Goal: Information Seeking & Learning: Learn about a topic

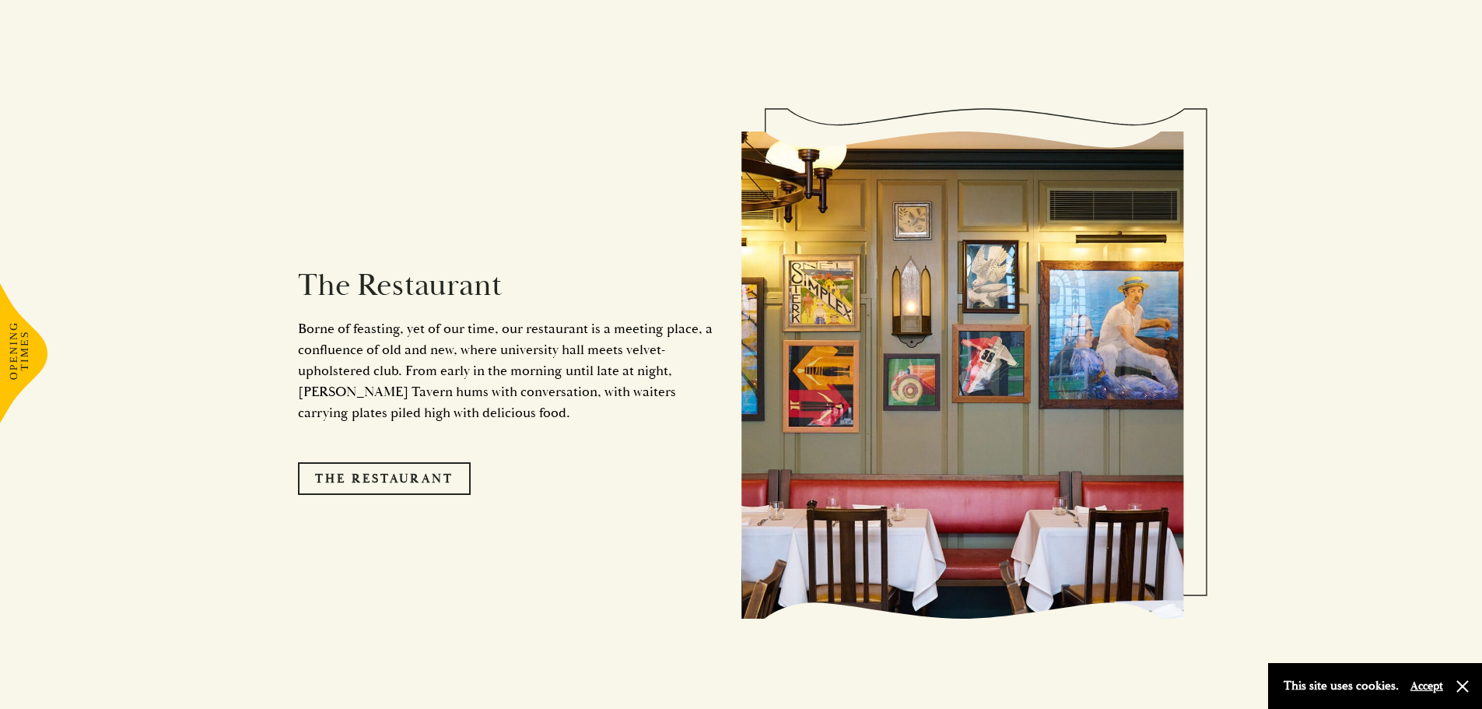
scroll to position [1322, 0]
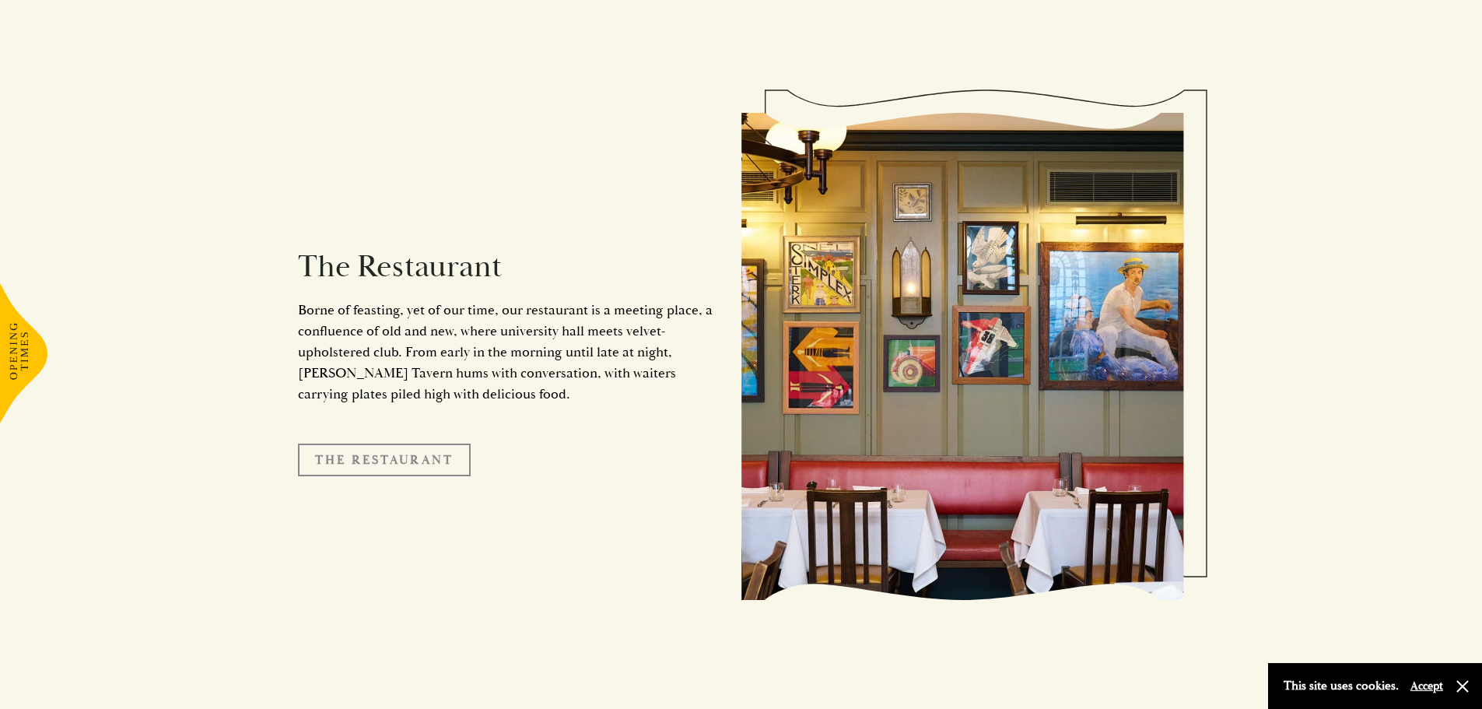
click at [416, 443] on link "The Restaurant" at bounding box center [384, 459] width 173 height 33
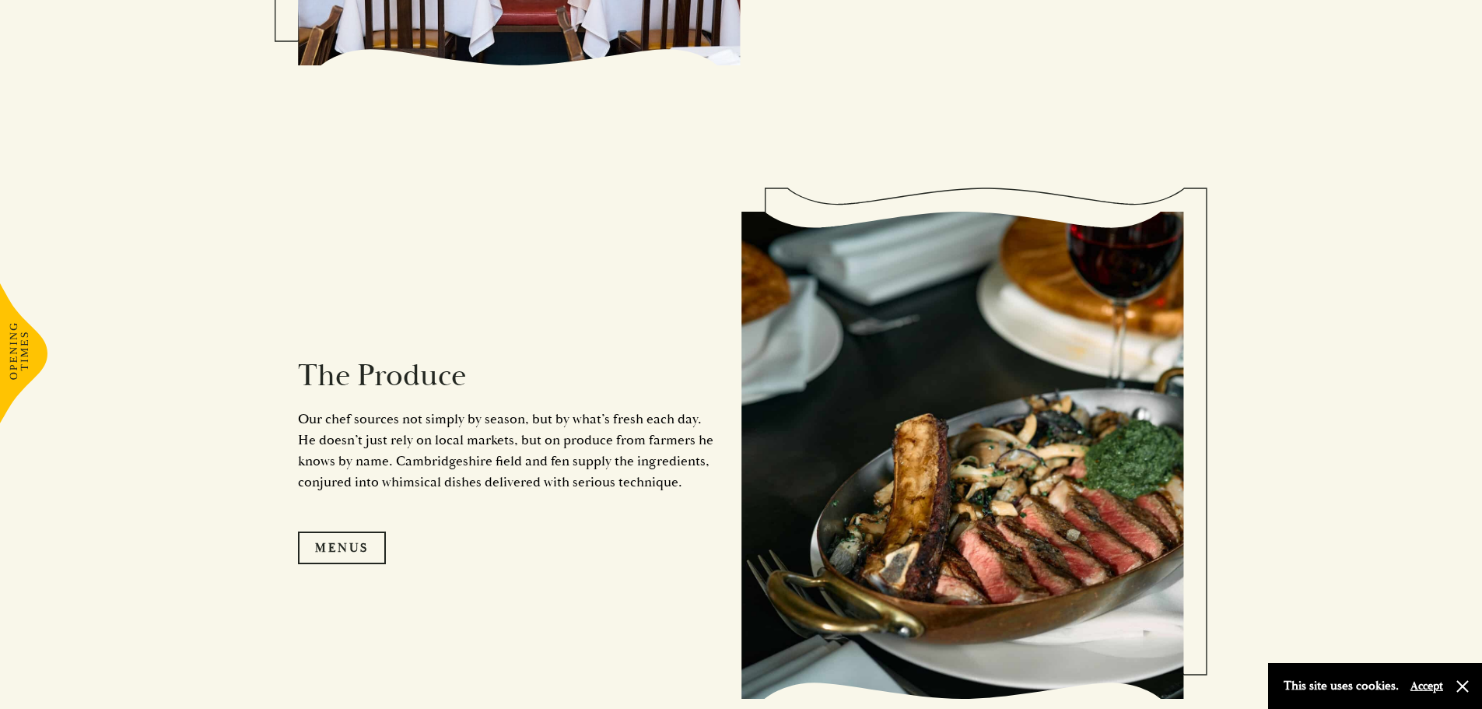
scroll to position [1478, 0]
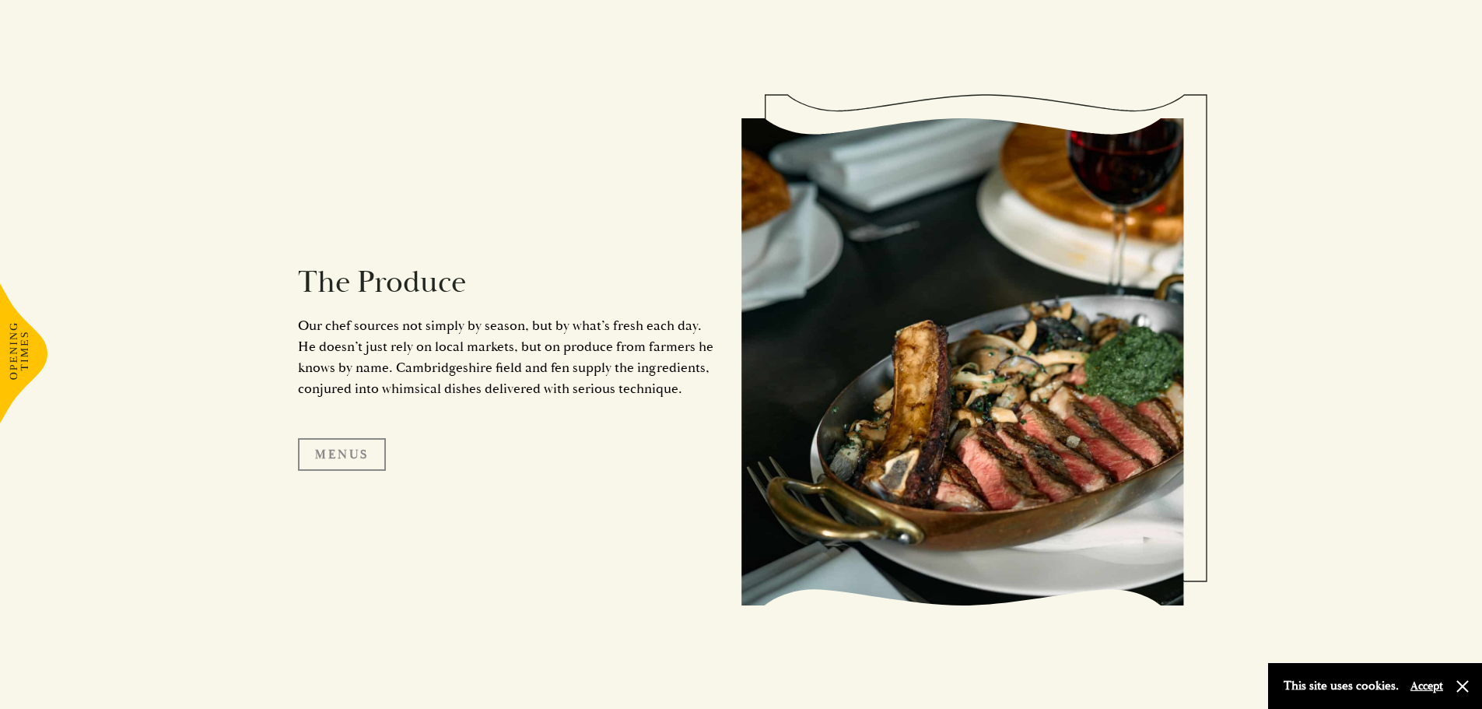
click at [359, 457] on link "Menus" at bounding box center [342, 454] width 88 height 33
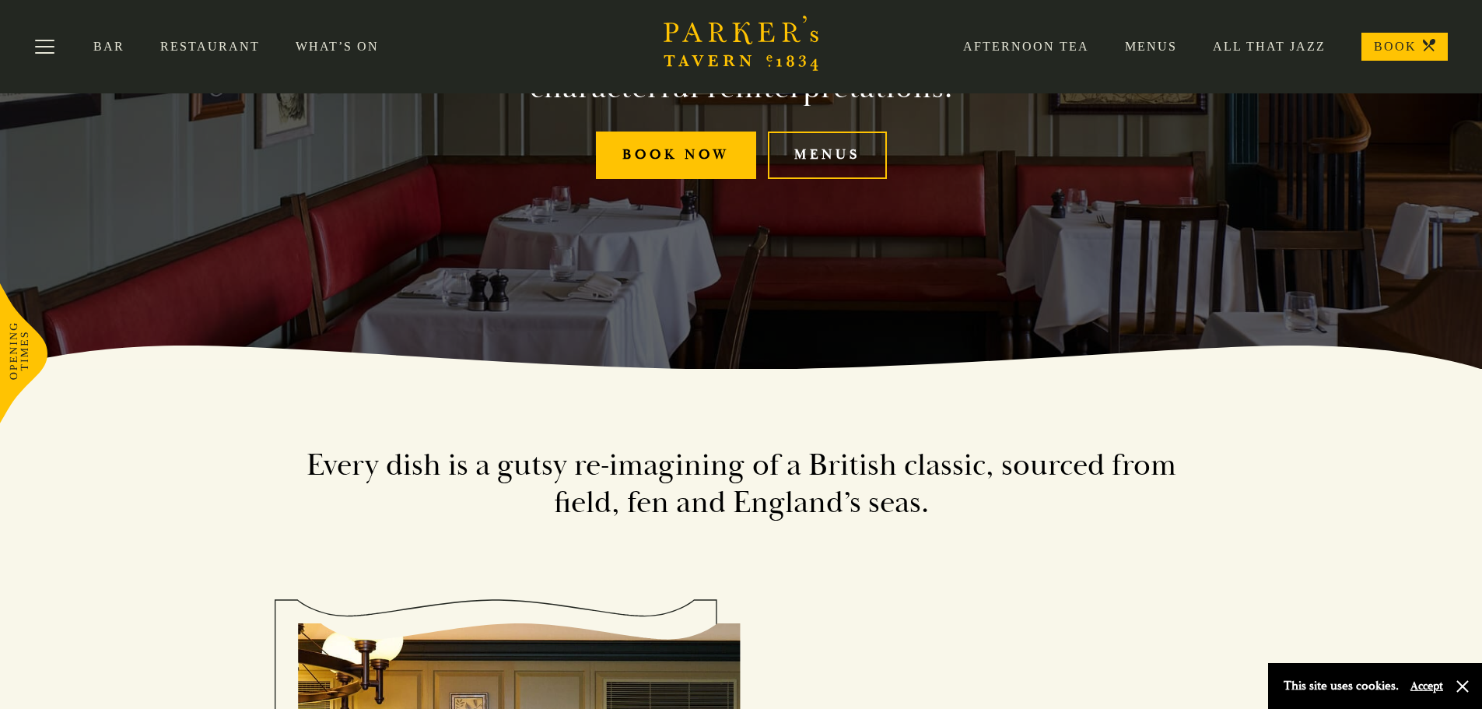
scroll to position [156, 0]
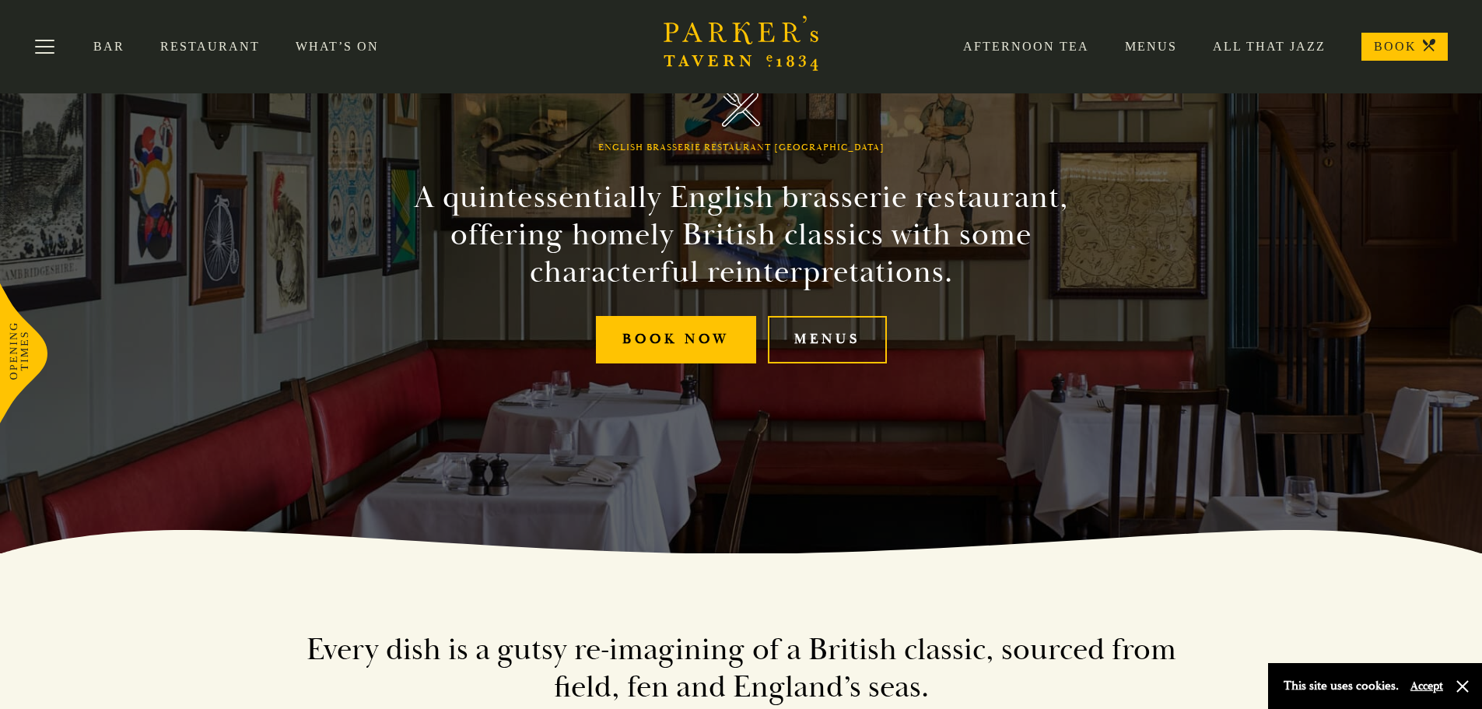
click at [1159, 45] on link "Menus" at bounding box center [1133, 47] width 88 height 16
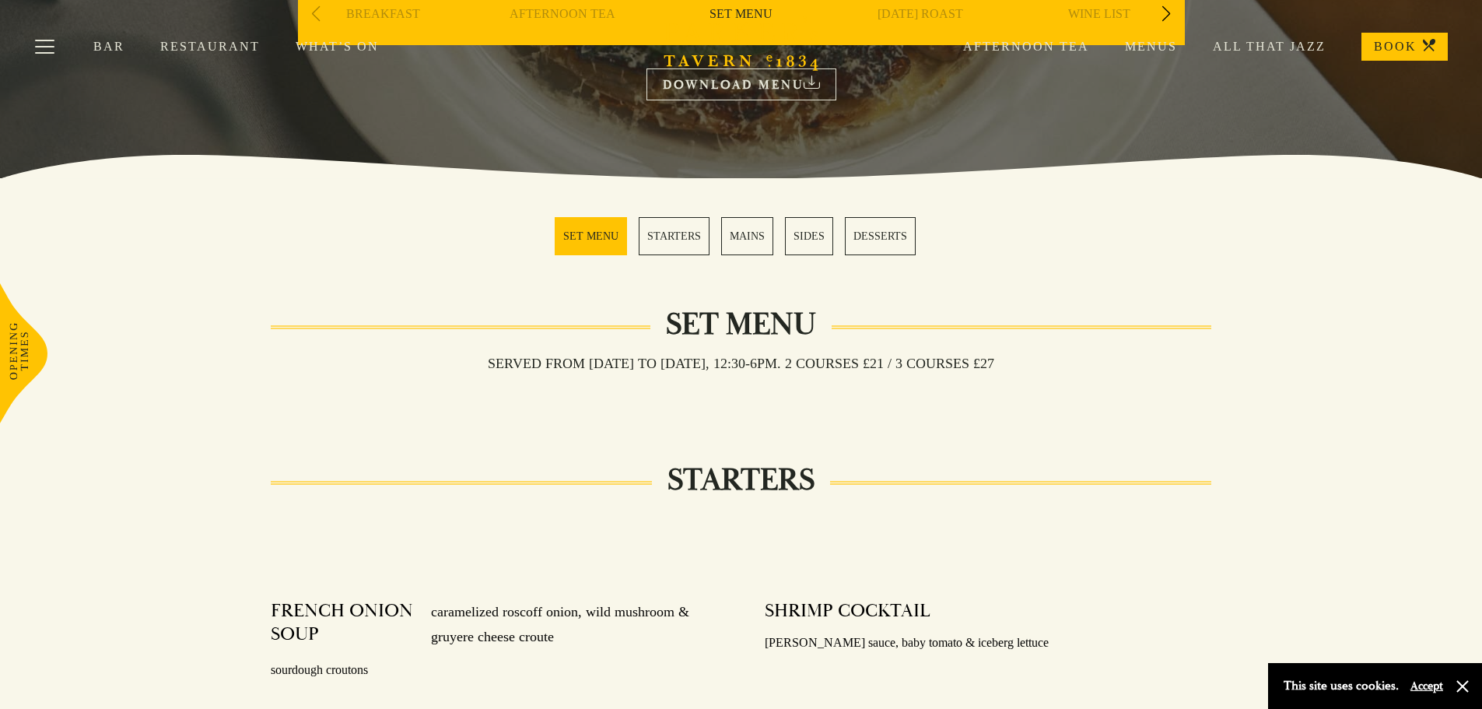
scroll to position [78, 0]
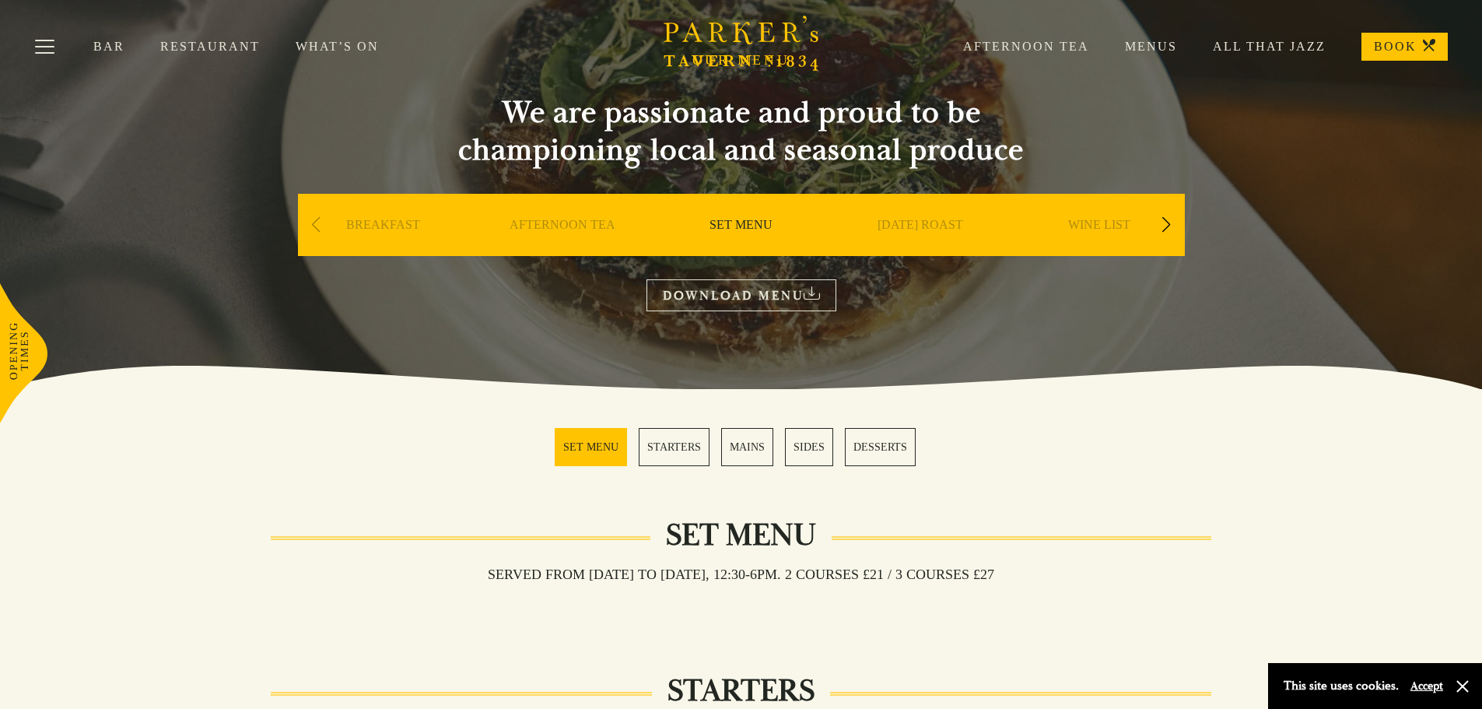
click at [735, 442] on link "MAINS" at bounding box center [747, 447] width 52 height 38
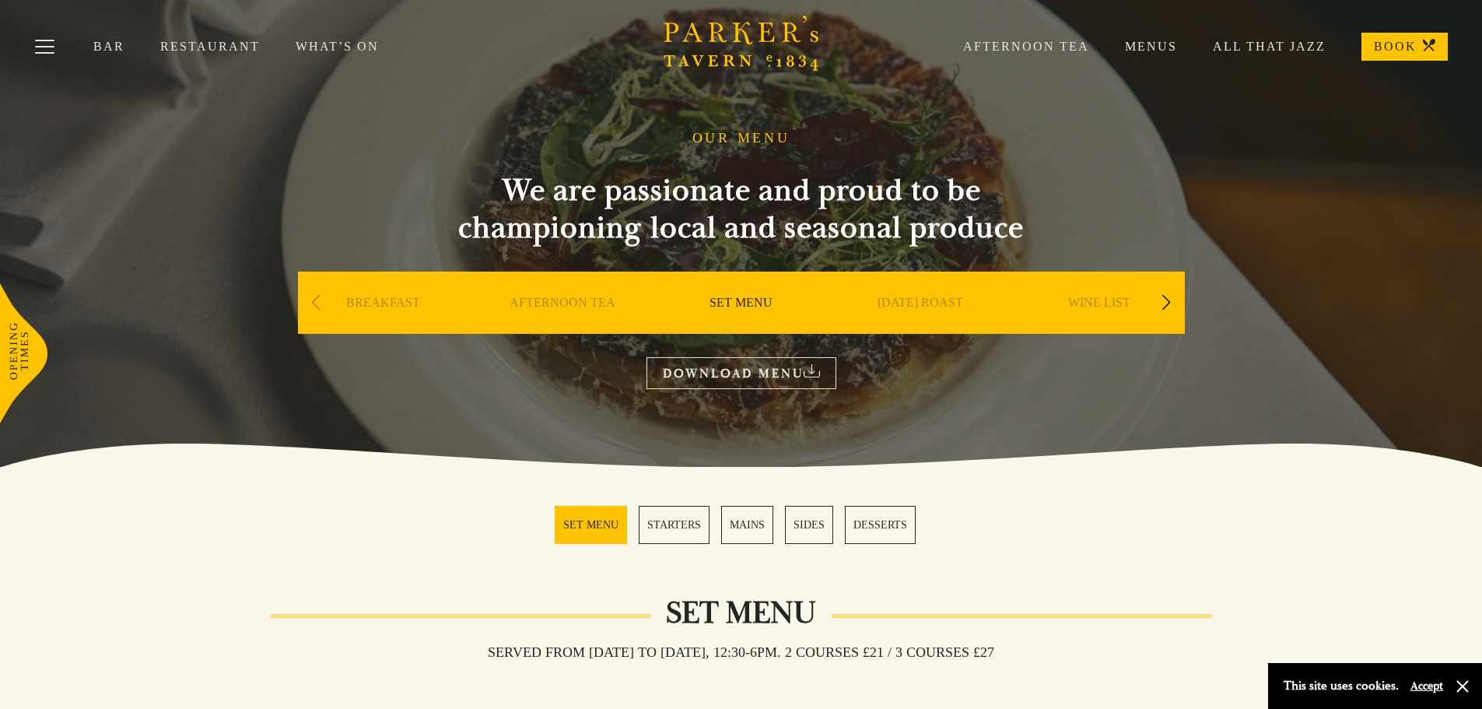
click at [736, 369] on link "DOWNLOAD MENU" at bounding box center [741, 373] width 190 height 32
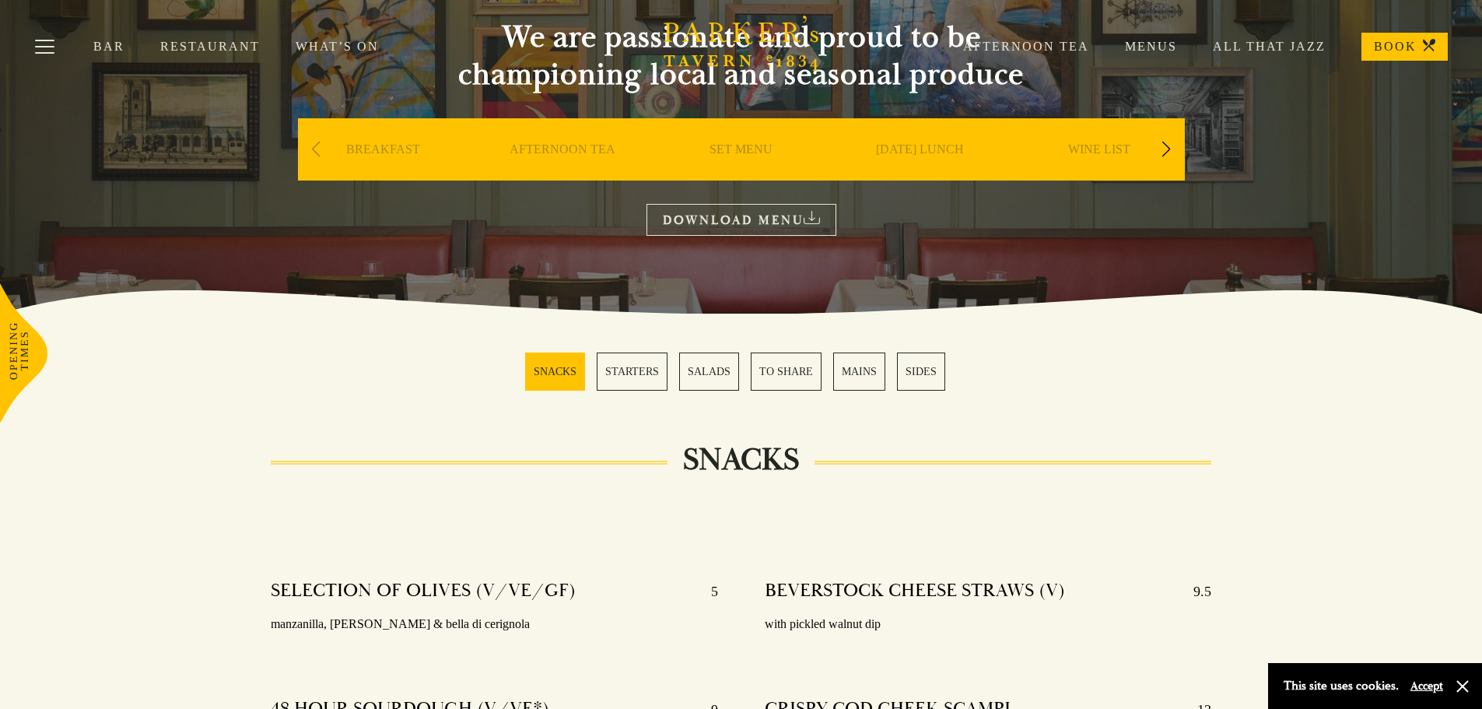
scroll to position [156, 0]
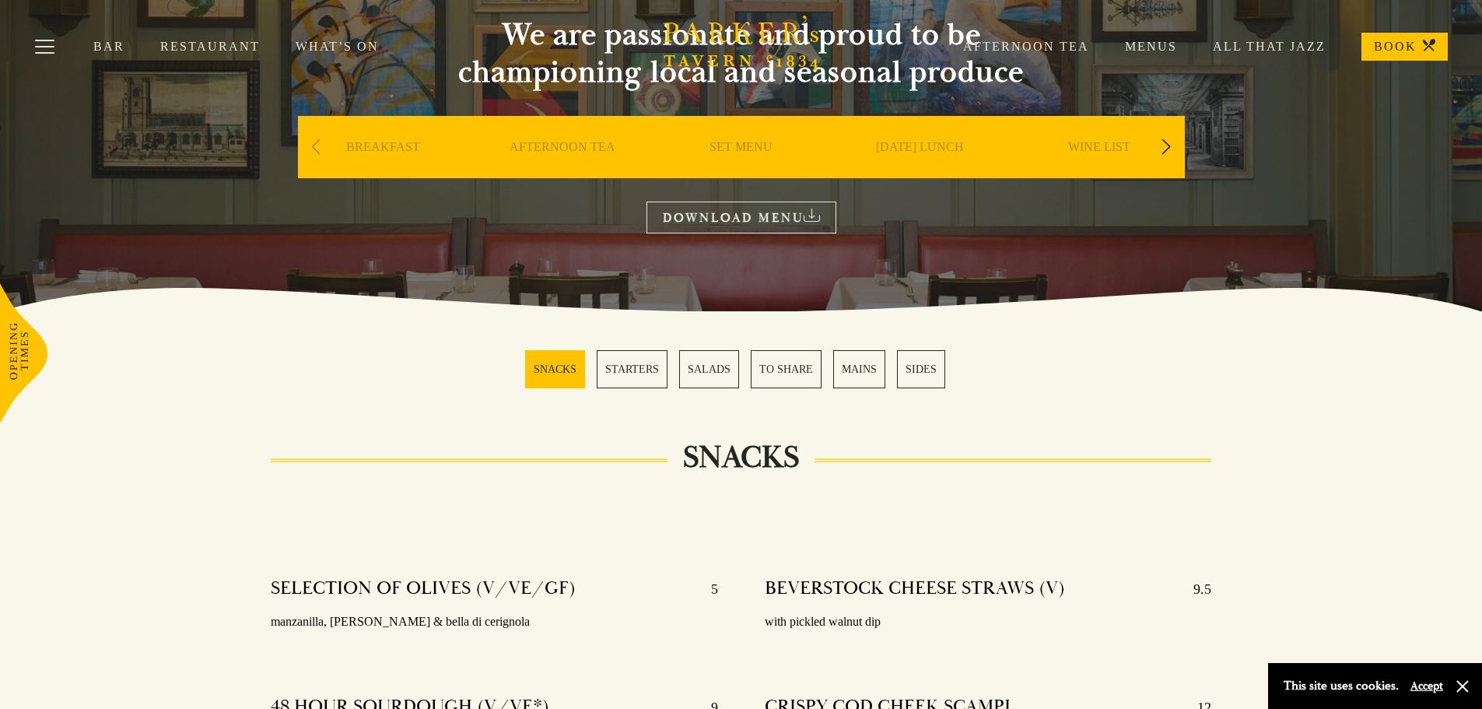
click at [844, 365] on link "MAINS" at bounding box center [859, 369] width 52 height 38
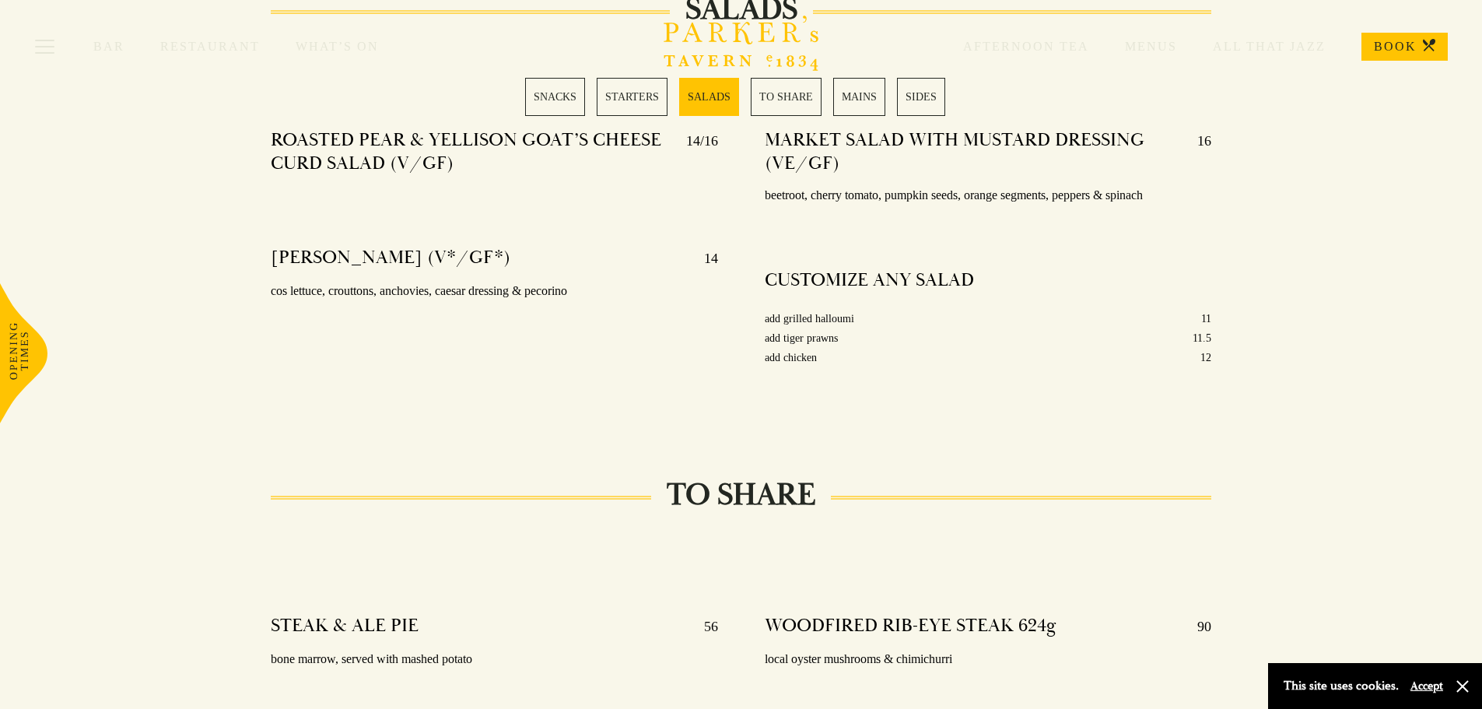
scroll to position [1893, 0]
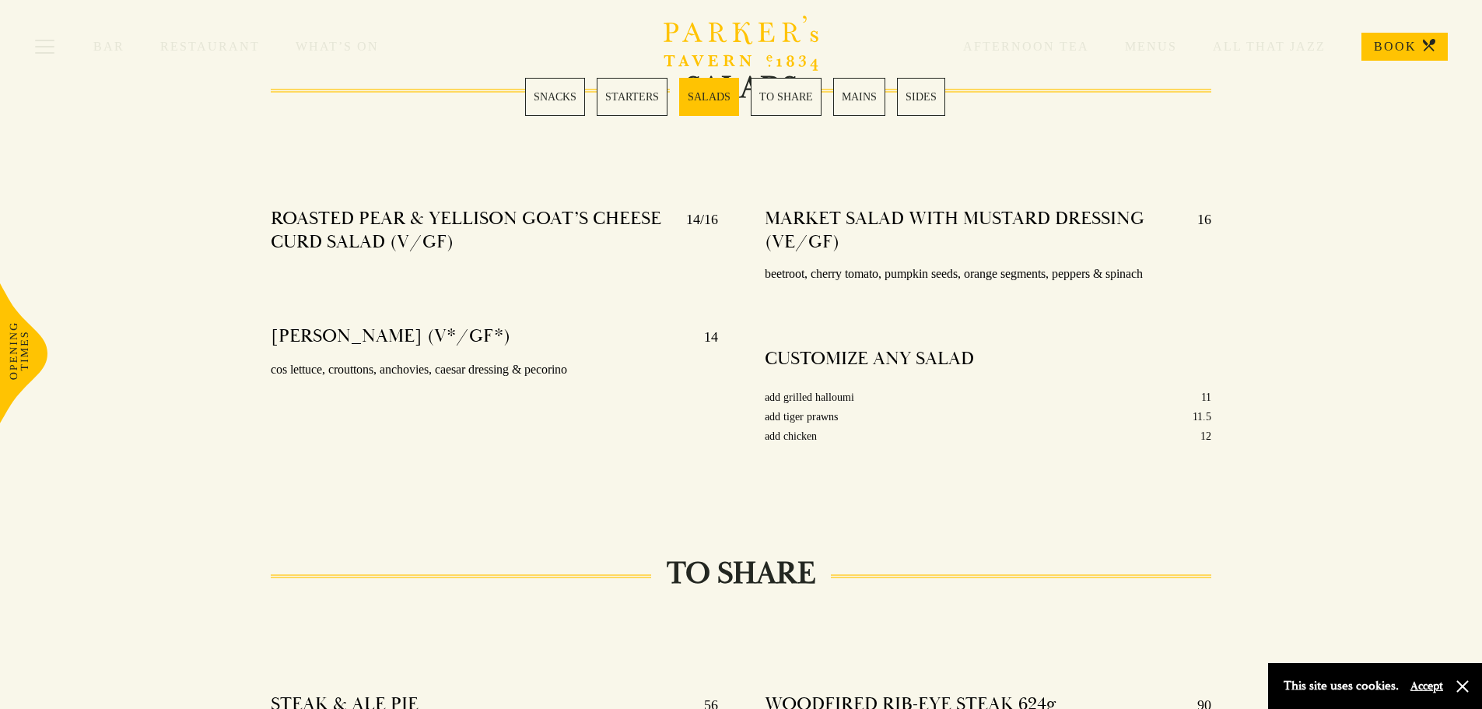
click at [652, 101] on link "STARTERS" at bounding box center [632, 97] width 71 height 38
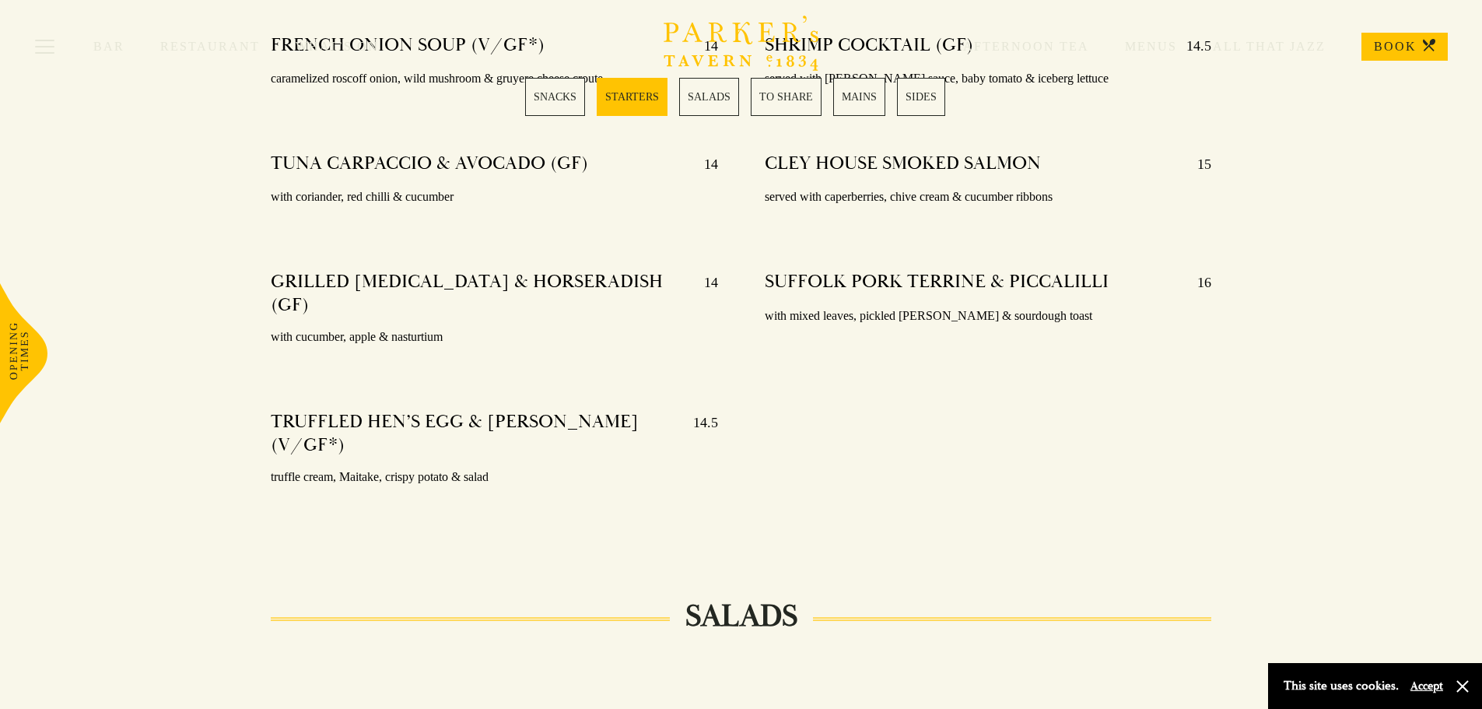
scroll to position [1280, 0]
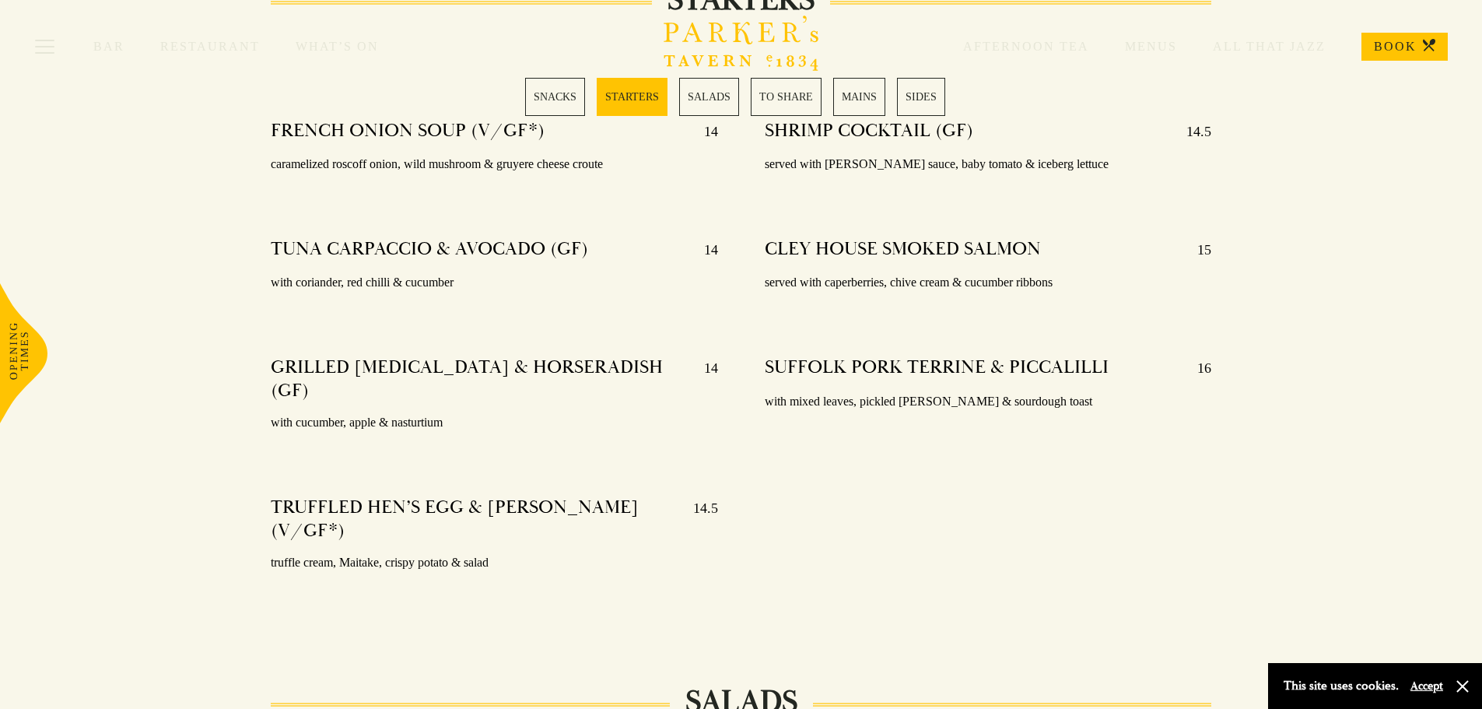
click at [856, 97] on link "MAINS" at bounding box center [859, 97] width 52 height 38
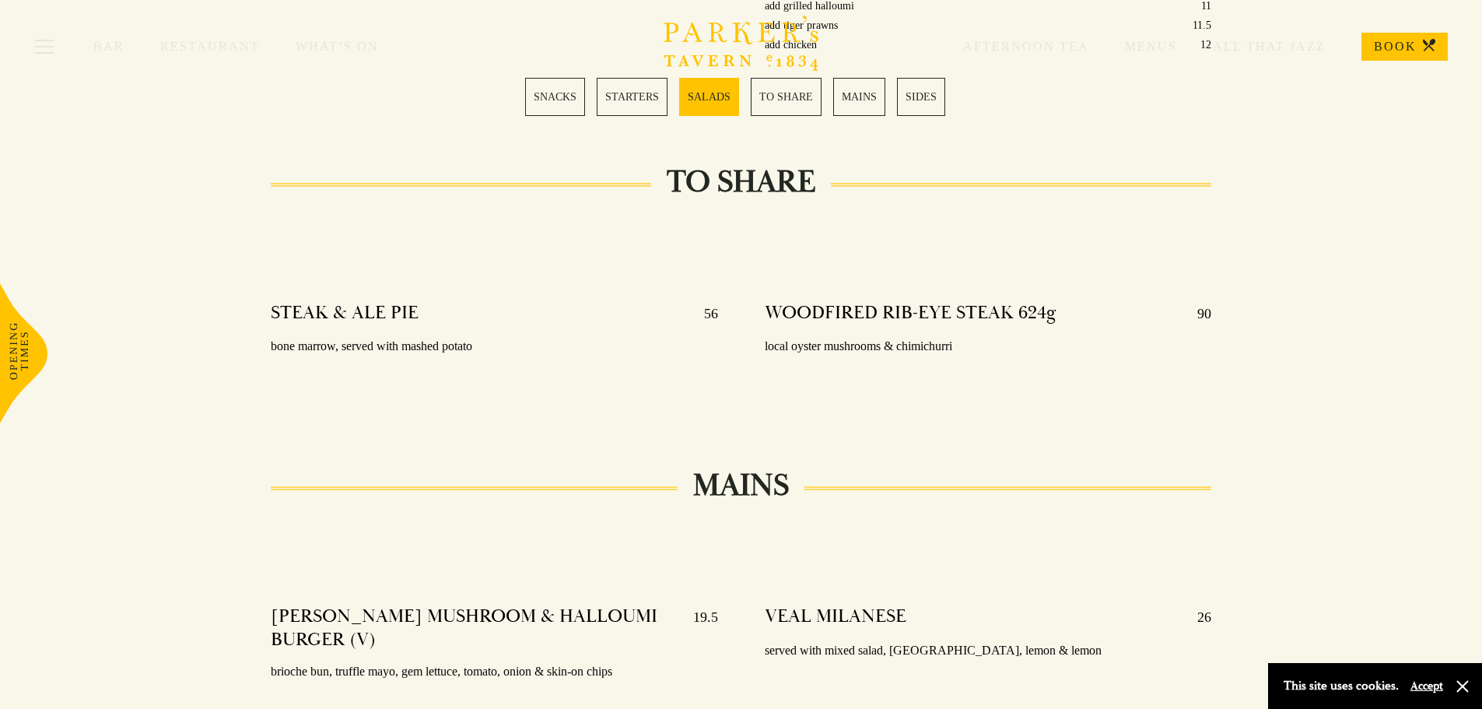
scroll to position [2282, 0]
